Goal: Transaction & Acquisition: Purchase product/service

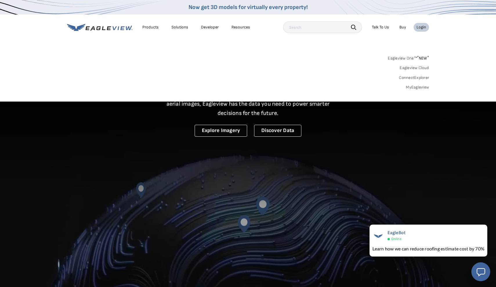
click at [422, 27] on div "Login" at bounding box center [421, 27] width 10 height 5
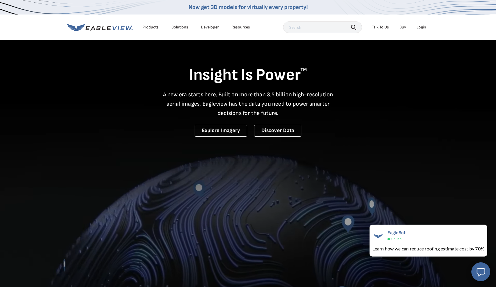
click at [422, 29] on div "Login" at bounding box center [421, 27] width 10 height 5
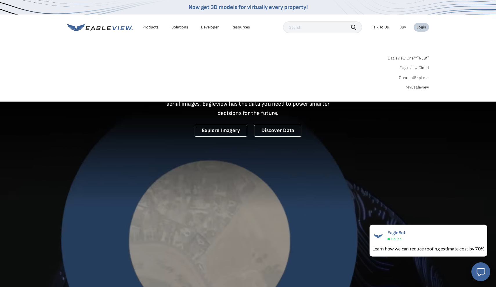
click at [417, 86] on link "MyEagleview" at bounding box center [417, 87] width 23 height 5
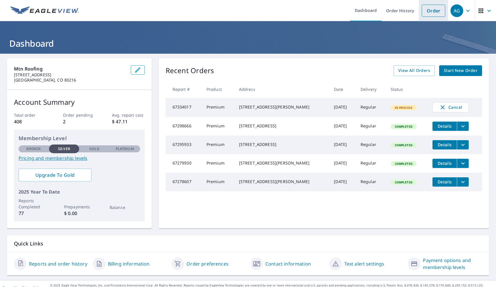
click at [428, 14] on link "Order" at bounding box center [433, 11] width 23 height 12
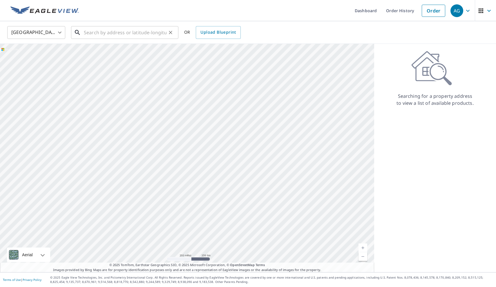
click at [120, 31] on input "text" at bounding box center [125, 32] width 83 height 16
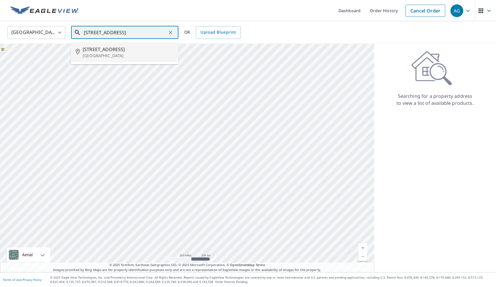
click at [103, 51] on span "1173 Denver St" at bounding box center [128, 49] width 91 height 7
type input "1173 Denver St Brighton, CO 80601"
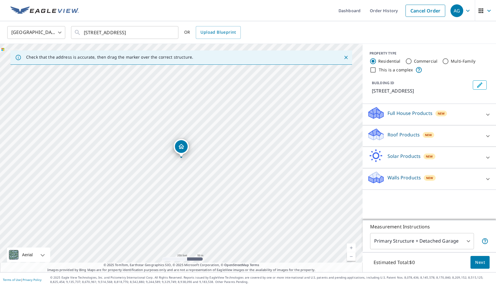
click at [450, 134] on div "Roof Products New" at bounding box center [424, 136] width 114 height 17
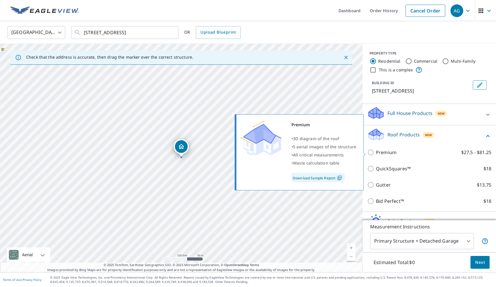
click at [371, 153] on input "Premium $27.5 - $81.25" at bounding box center [371, 152] width 9 height 7
checkbox input "true"
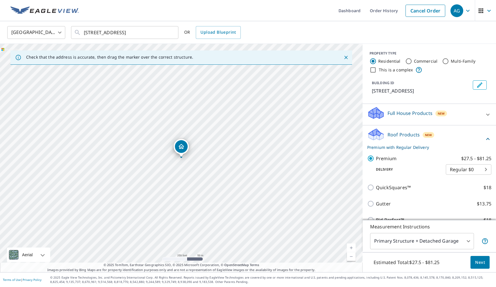
click at [476, 263] on span "Next" at bounding box center [480, 262] width 10 height 7
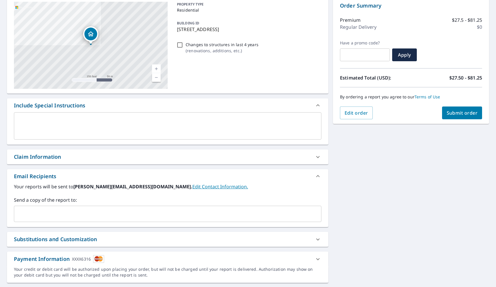
scroll to position [61, 0]
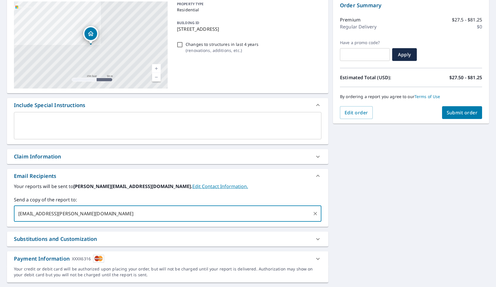
type input "caleb.martin@mtnroofing.com"
click at [415, 203] on div "1173 Denver St Brighton, CO 80601 Aerial Road A standard road map Aerial A deta…" at bounding box center [248, 139] width 496 height 295
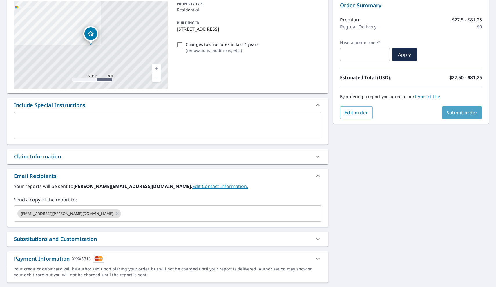
click at [462, 112] on span "Submit order" at bounding box center [462, 112] width 31 height 6
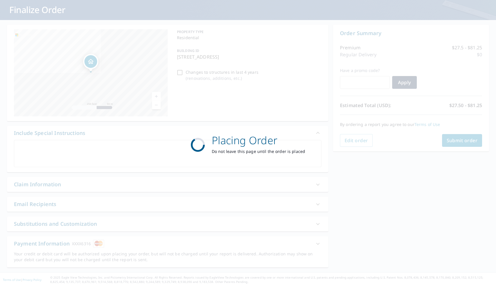
scroll to position [34, 0]
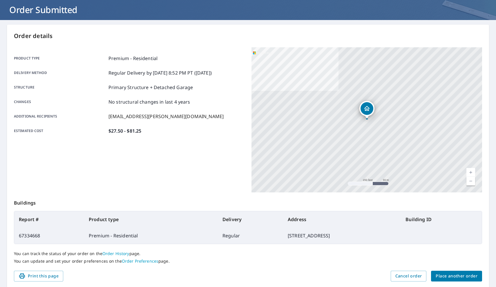
click at [454, 277] on span "Place another order" at bounding box center [457, 275] width 42 height 7
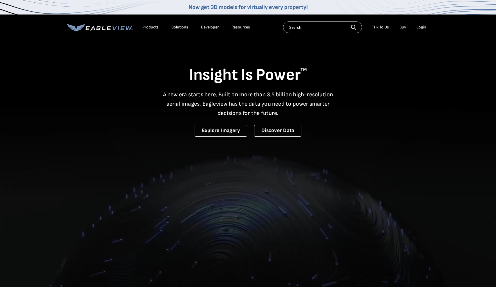
click at [422, 28] on div "Login" at bounding box center [421, 27] width 10 height 5
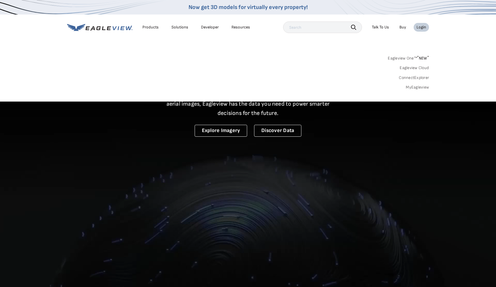
click at [414, 86] on link "MyEagleview" at bounding box center [417, 87] width 23 height 5
